Goal: Transaction & Acquisition: Purchase product/service

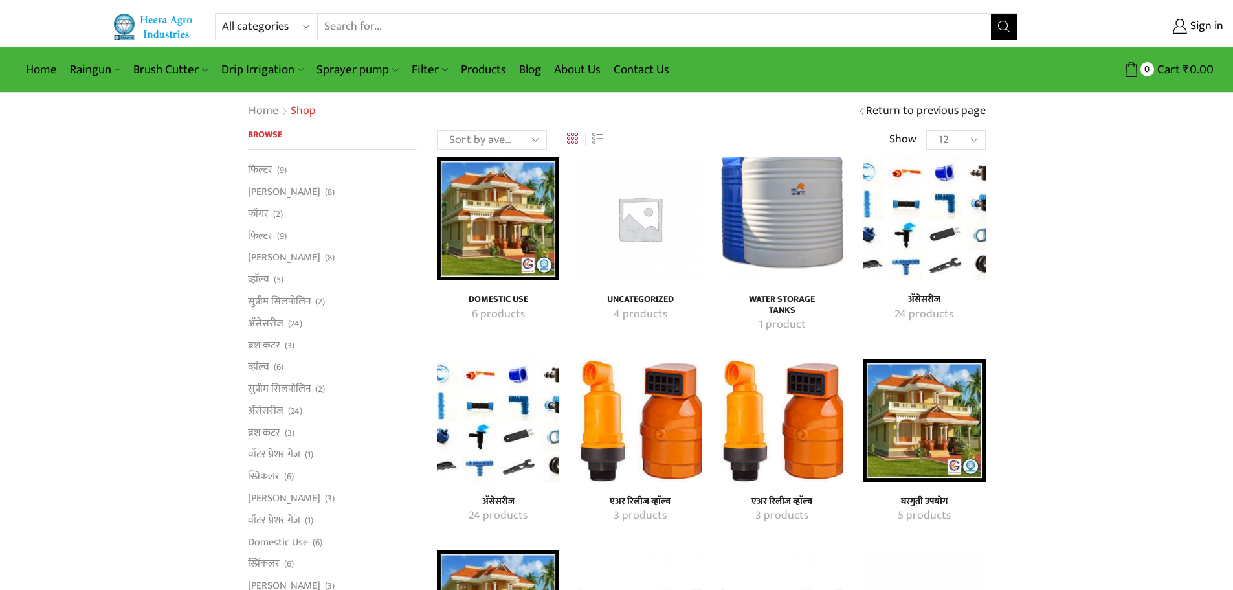
click at [515, 198] on img "Visit product category Domestic Use" at bounding box center [498, 218] width 122 height 122
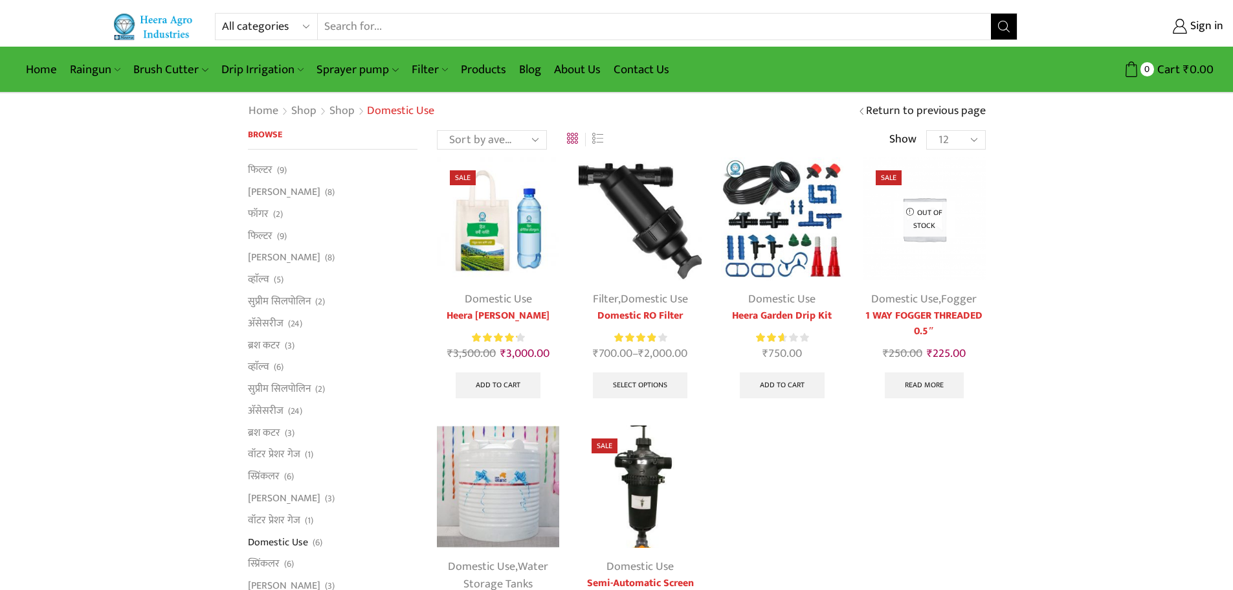
click at [779, 234] on img at bounding box center [782, 218] width 122 height 122
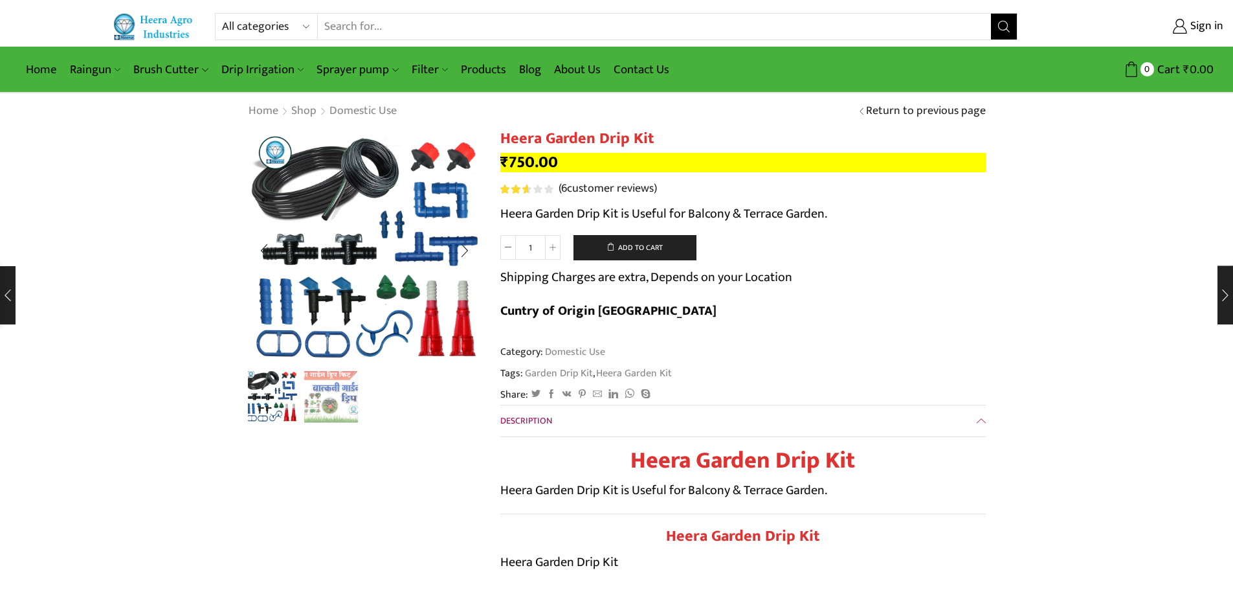
click at [347, 393] on img "2 / 2" at bounding box center [331, 396] width 54 height 54
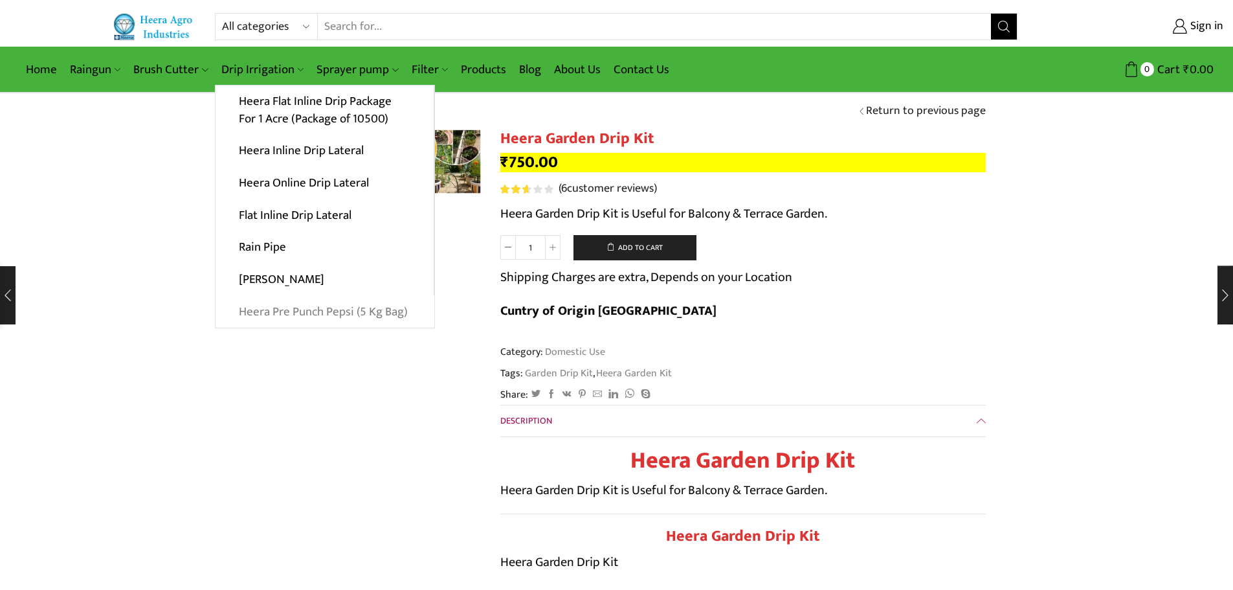
click at [380, 306] on link "Heera Pre Punch Pepsi (5 Kg Bag)" at bounding box center [325, 311] width 219 height 32
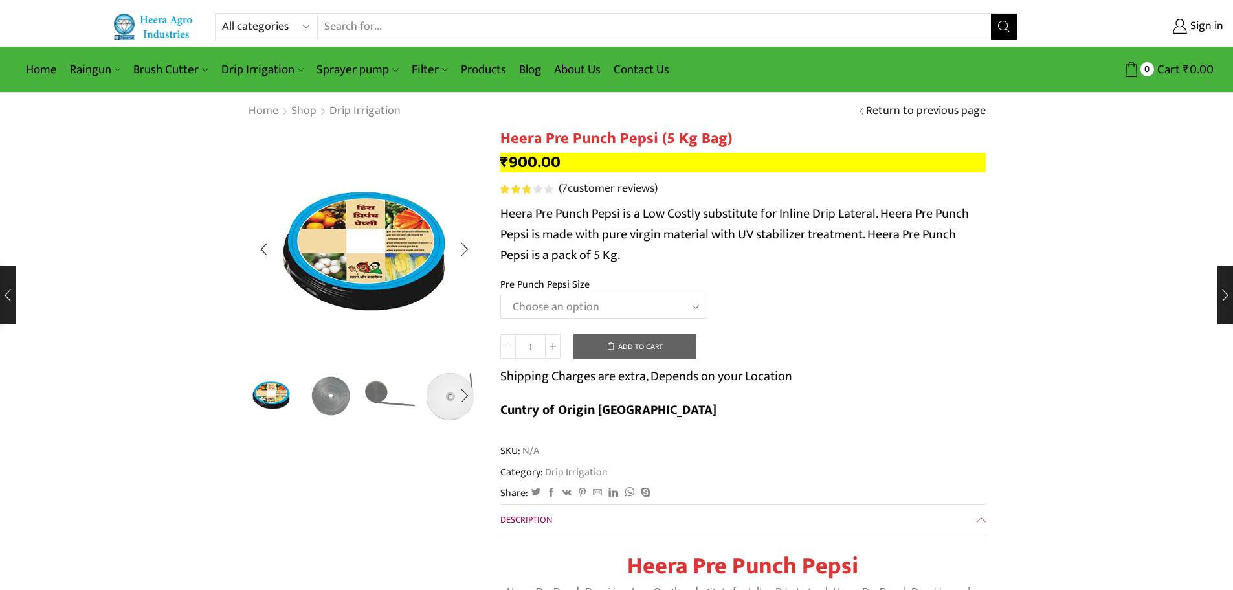
click at [383, 400] on img "3 / 5" at bounding box center [391, 394] width 54 height 54
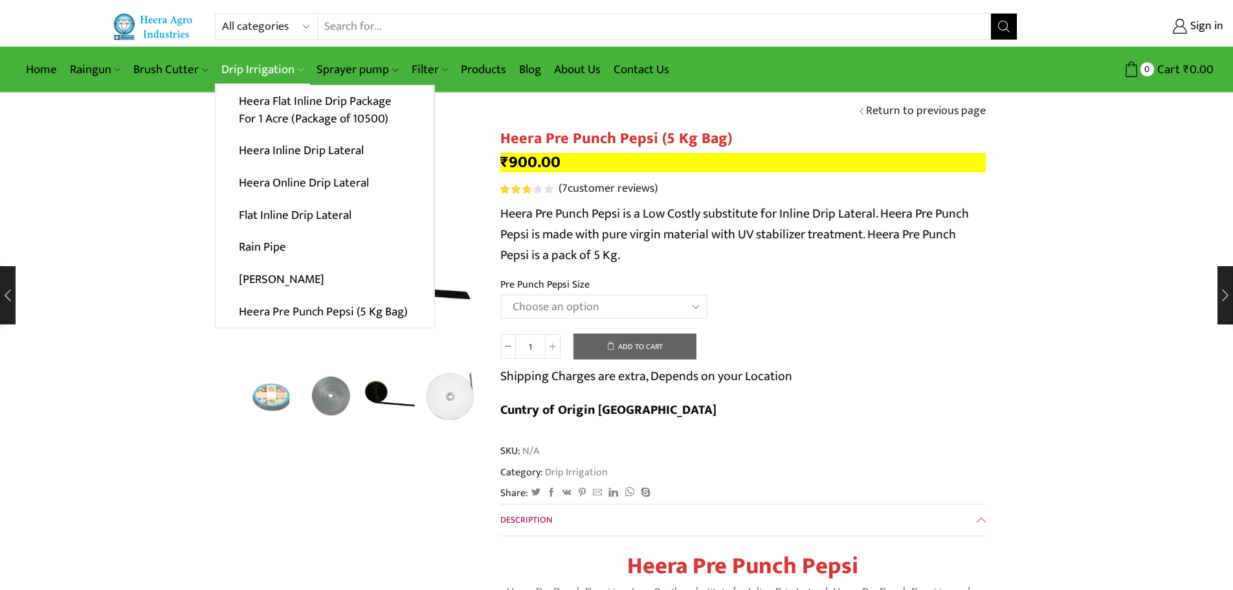
click at [239, 64] on link "Drip Irrigation" at bounding box center [262, 69] width 95 height 30
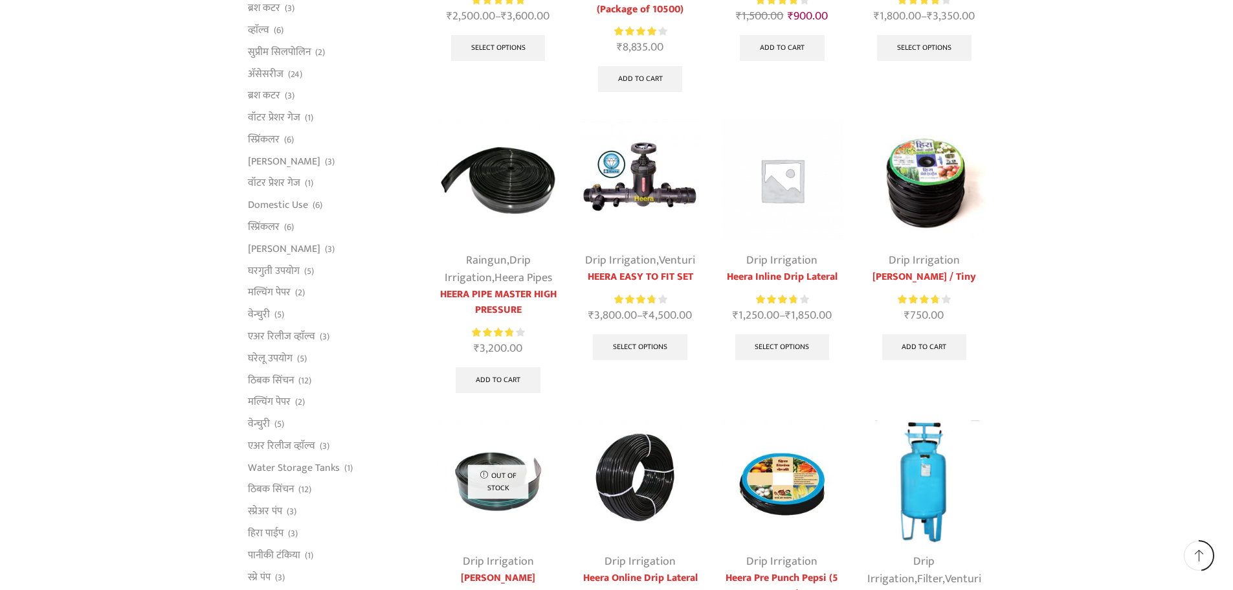
scroll to position [453, 0]
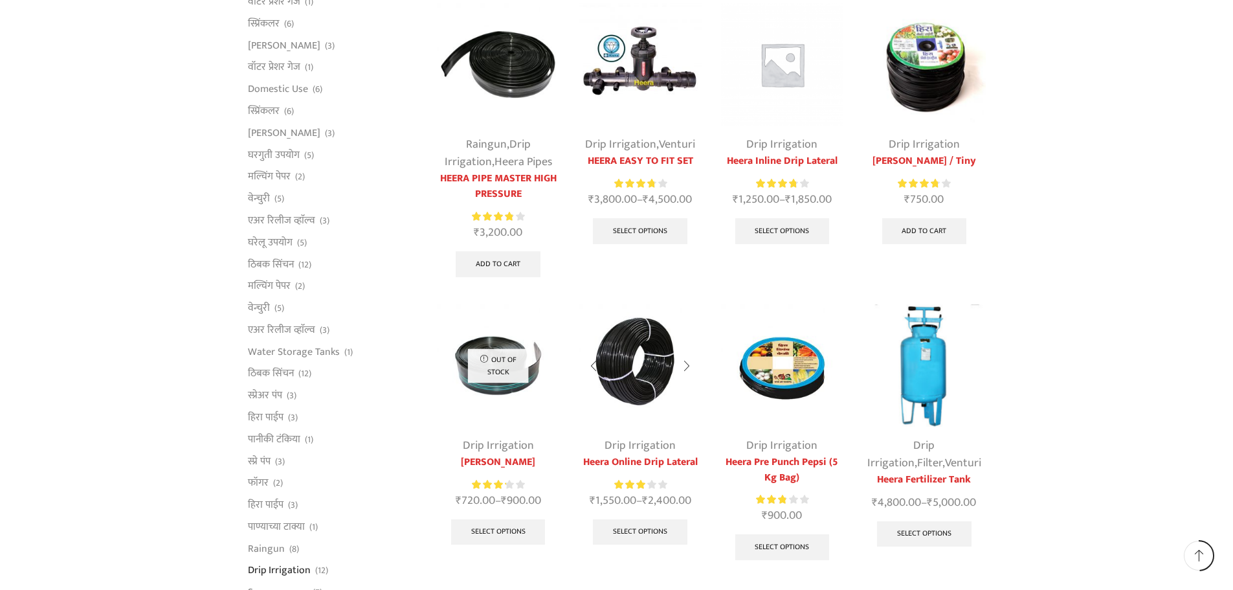
click at [627, 364] on img at bounding box center [640, 365] width 122 height 122
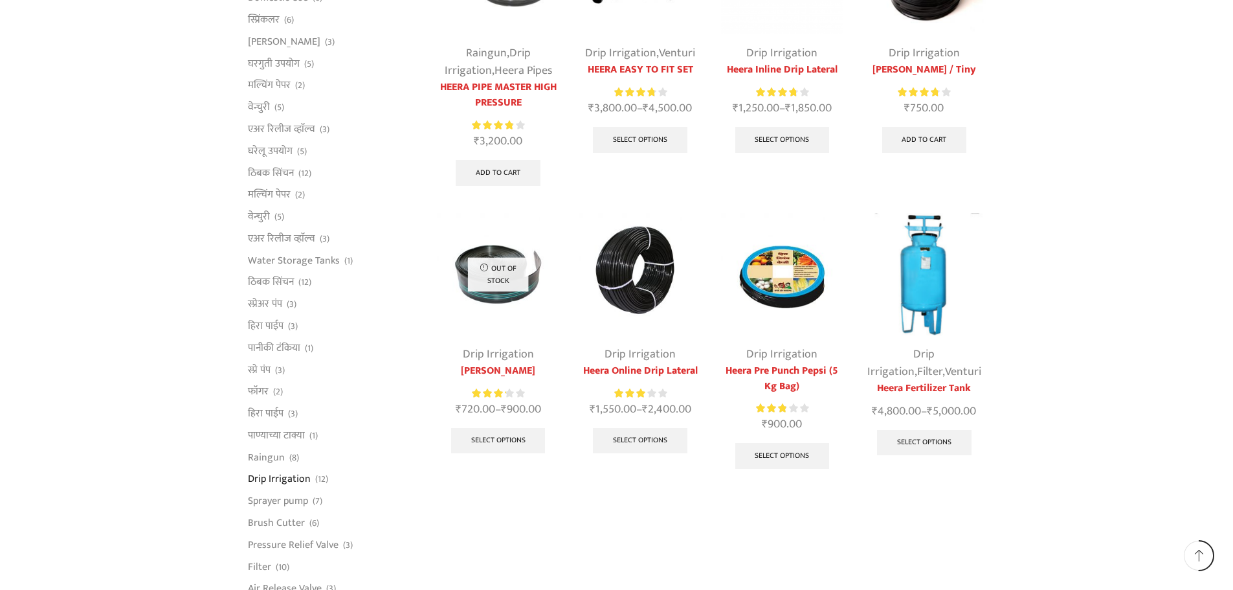
scroll to position [388, 0]
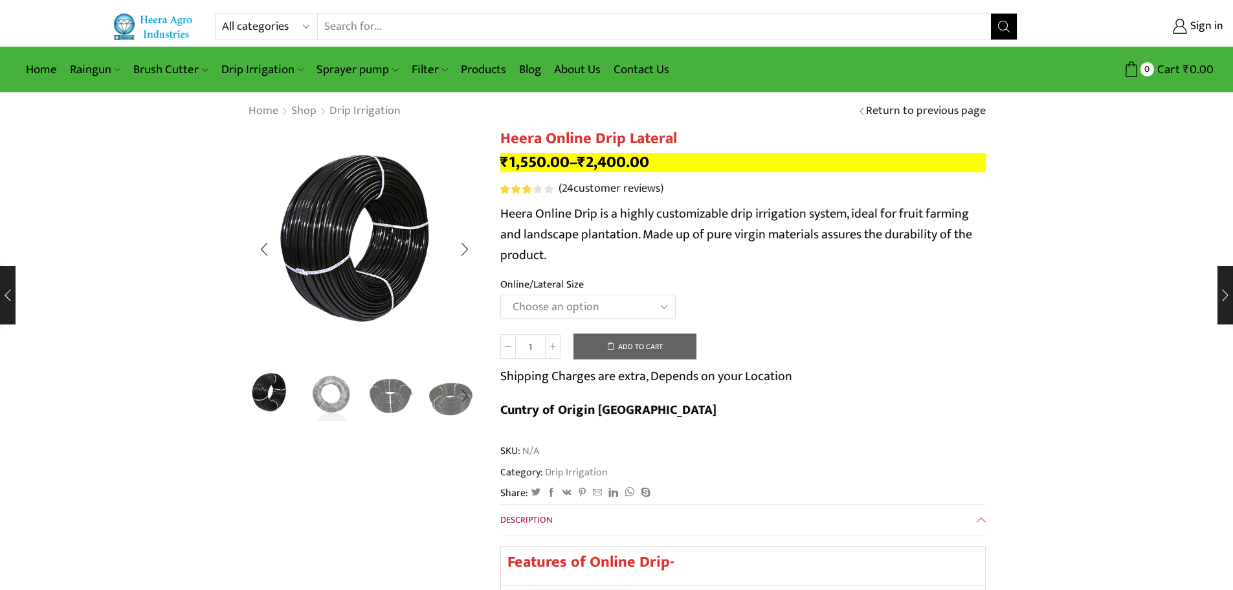
click at [341, 406] on img "2 / 5" at bounding box center [331, 394] width 54 height 54
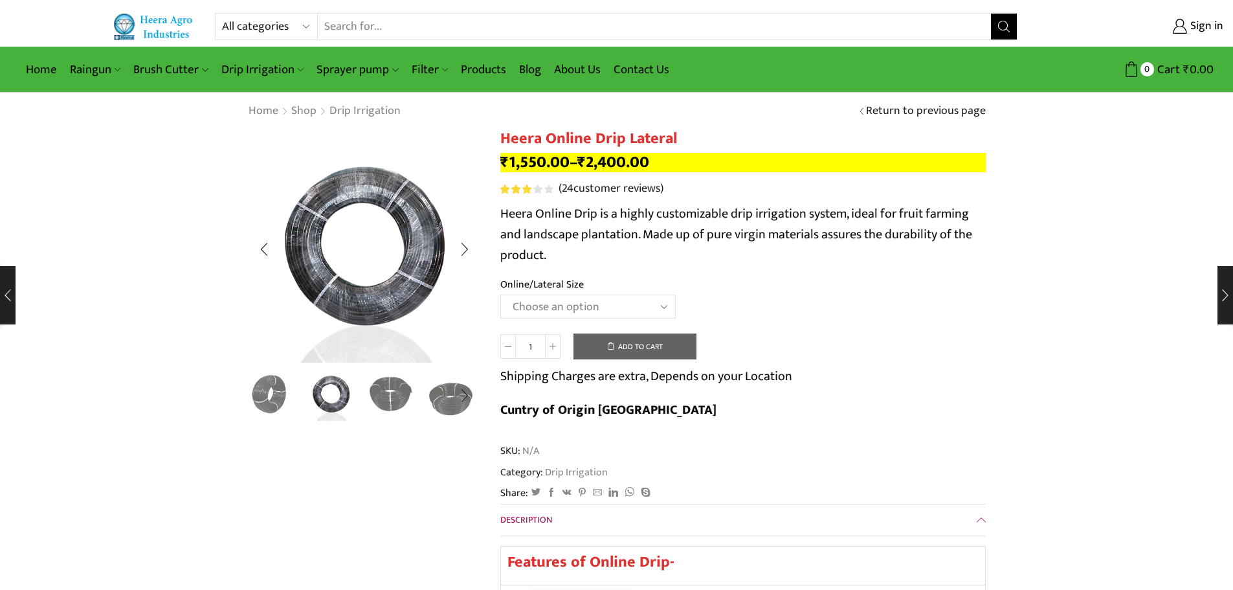
click at [372, 399] on img "3 / 5" at bounding box center [391, 394] width 54 height 54
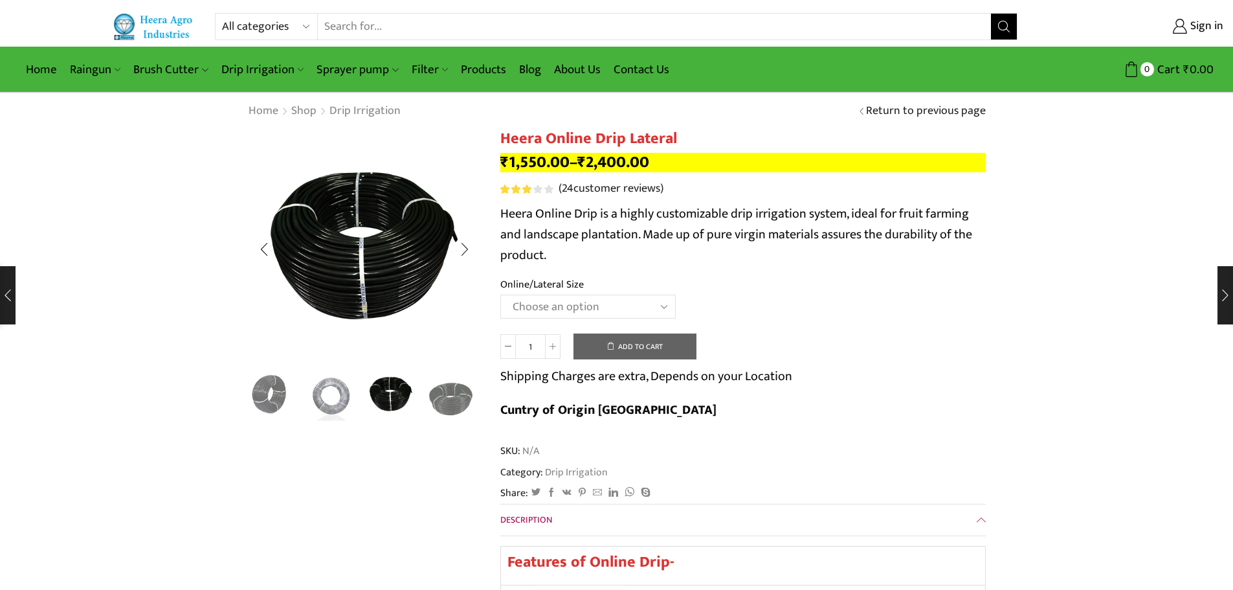
click at [476, 399] on div "Next slide" at bounding box center [464, 395] width 32 height 32
click at [753, 247] on p "Heera Online Drip is a highly customizable drip irrigation system, ideal for fr…" at bounding box center [742, 234] width 485 height 62
click at [157, 27] on img at bounding box center [154, 26] width 83 height 27
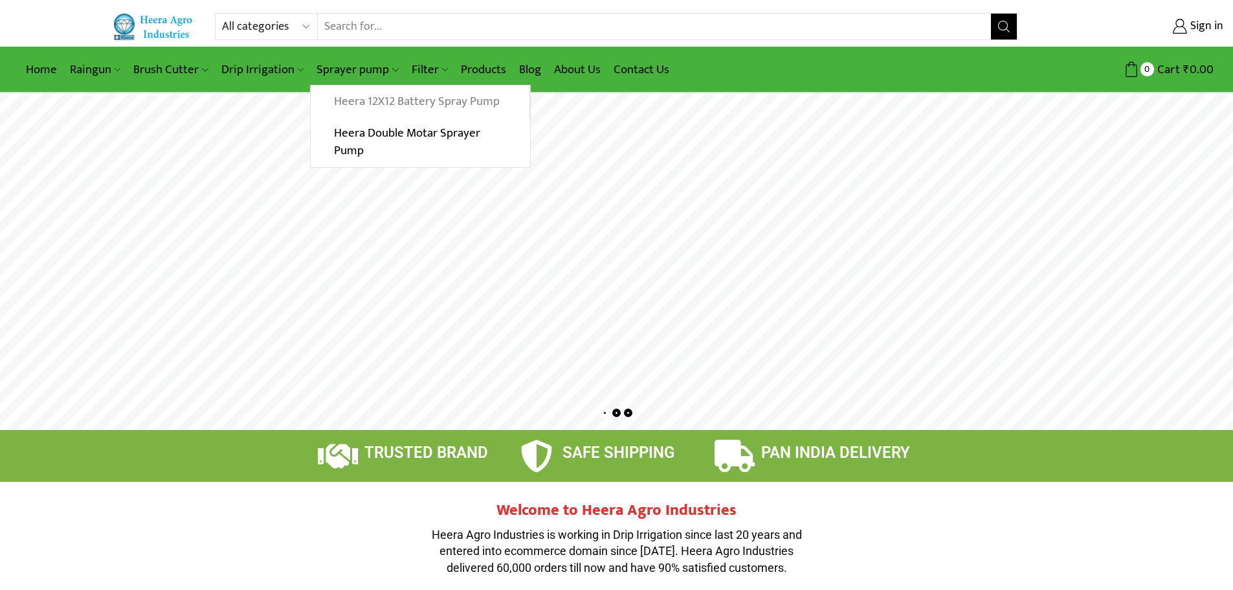
click at [355, 100] on link "Heera 12X12 Battery Spray Pump" at bounding box center [420, 101] width 218 height 32
